Goal: Use online tool/utility: Utilize a website feature to perform a specific function

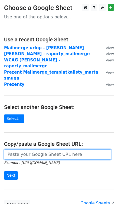
paste input "https://docs.google.com/spreadsheets/d/153I2-yeTWdh1eSRr99awDLy_M4GfRXTGCFhHjRj…"
click at [24, 149] on input "https://docs.google.com/spreadsheets/d/153I2-yeTWdh1eSRr99awDLy_M4GfRXTGCFhHjRj…" at bounding box center [57, 154] width 107 height 10
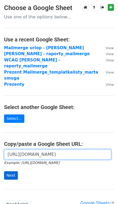
type input "https://docs.google.com/spreadsheets/d/153I2-yeTWdh1eSRr99awDLy_M4GfRXTGCFhHjRj…"
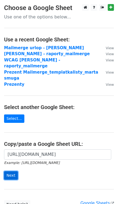
click at [10, 171] on input "Next" at bounding box center [11, 175] width 14 height 8
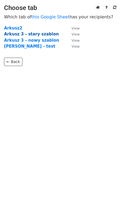
click at [40, 34] on strong "Arkusz 3 - stary szablon" at bounding box center [31, 34] width 55 height 5
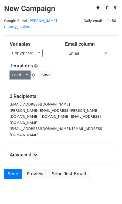
click at [25, 71] on link "Load..." at bounding box center [20, 75] width 21 height 8
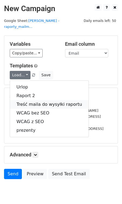
click at [28, 100] on link "Treść maila do wysyłki raportu" at bounding box center [49, 104] width 79 height 9
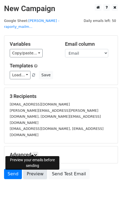
click at [34, 169] on link "Preview" at bounding box center [35, 174] width 24 height 10
click at [31, 169] on link "Preview" at bounding box center [35, 174] width 24 height 10
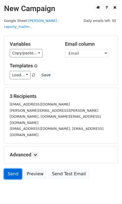
click at [13, 169] on link "Send" at bounding box center [13, 174] width 18 height 10
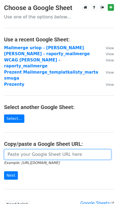
click at [23, 149] on input "url" at bounding box center [57, 154] width 107 height 10
paste input "[URL][DOMAIN_NAME]"
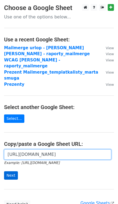
type input "[URL][DOMAIN_NAME]"
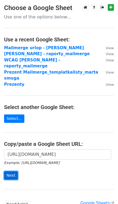
click at [11, 171] on input "Next" at bounding box center [11, 175] width 14 height 8
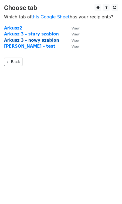
click at [29, 39] on strong "Arkusz 3 - nowy szablon" at bounding box center [31, 40] width 55 height 5
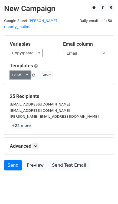
click at [20, 71] on link "Load..." at bounding box center [20, 75] width 21 height 8
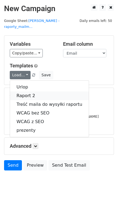
click at [22, 91] on link "Raport 2" at bounding box center [49, 95] width 79 height 9
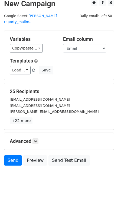
scroll to position [6, 0]
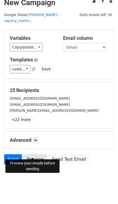
click at [30, 154] on link "Preview" at bounding box center [35, 159] width 24 height 10
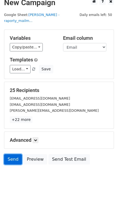
click at [12, 154] on link "Send" at bounding box center [13, 159] width 18 height 10
